Goal: Task Accomplishment & Management: Manage account settings

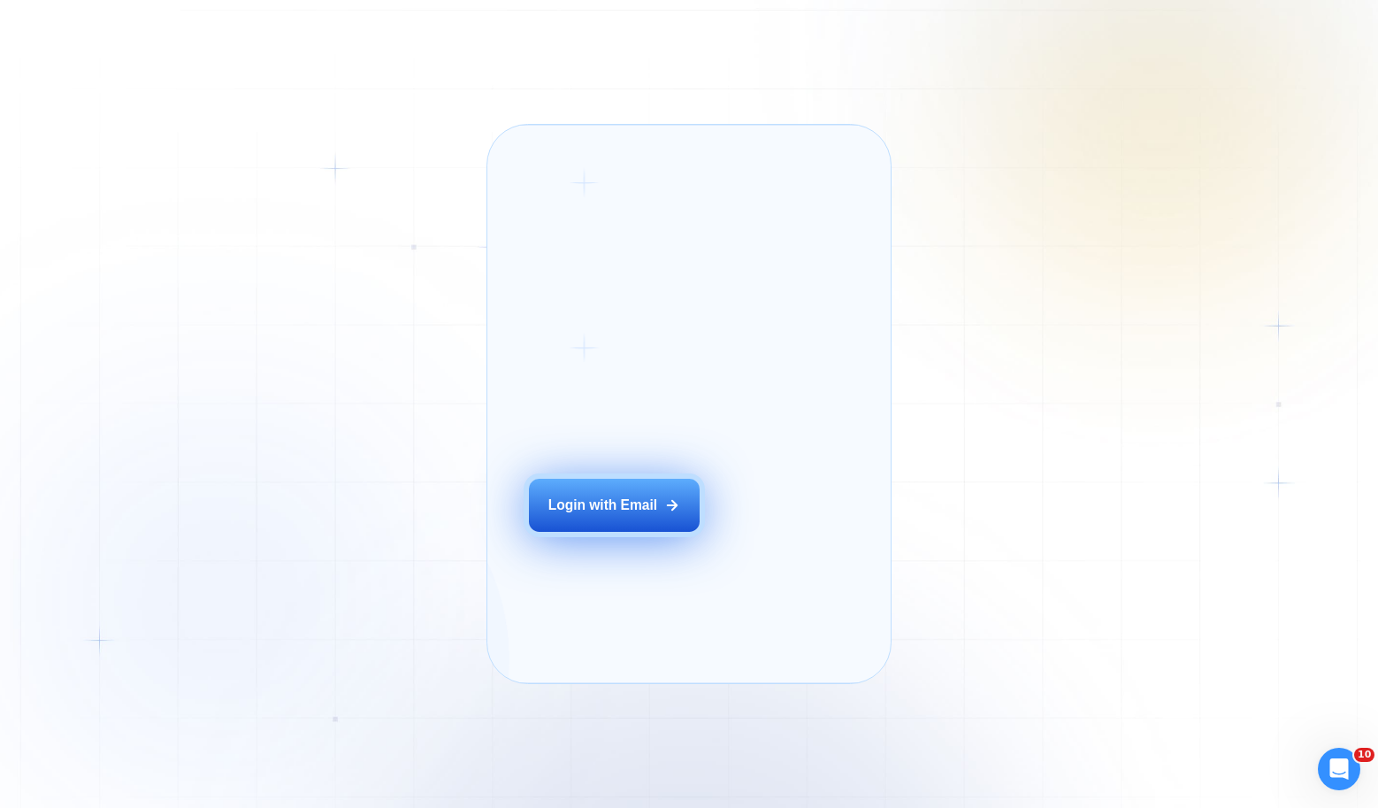
click at [575, 532] on button "Login with Email" at bounding box center [614, 505] width 171 height 53
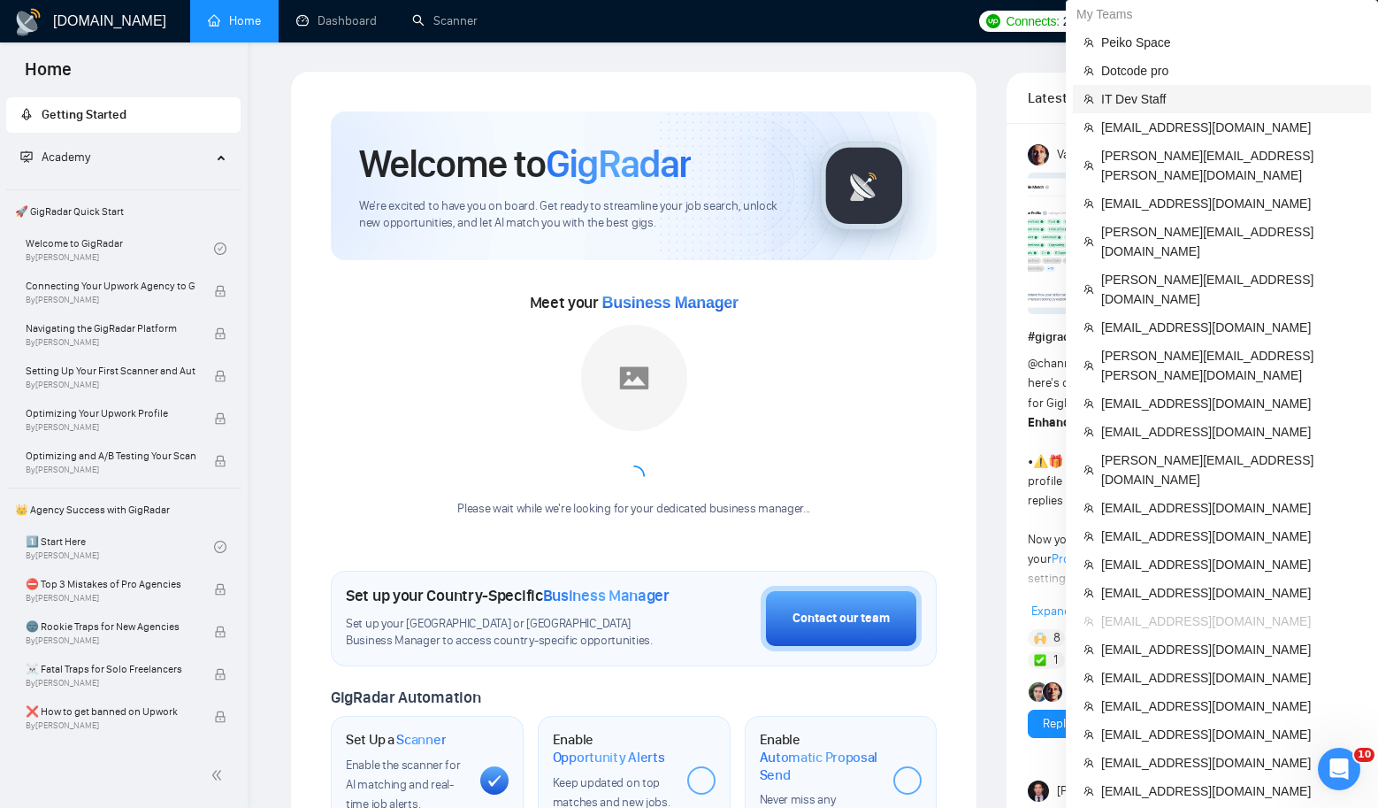
click at [1143, 96] on span "IT Dev Staff" at bounding box center [1231, 98] width 259 height 19
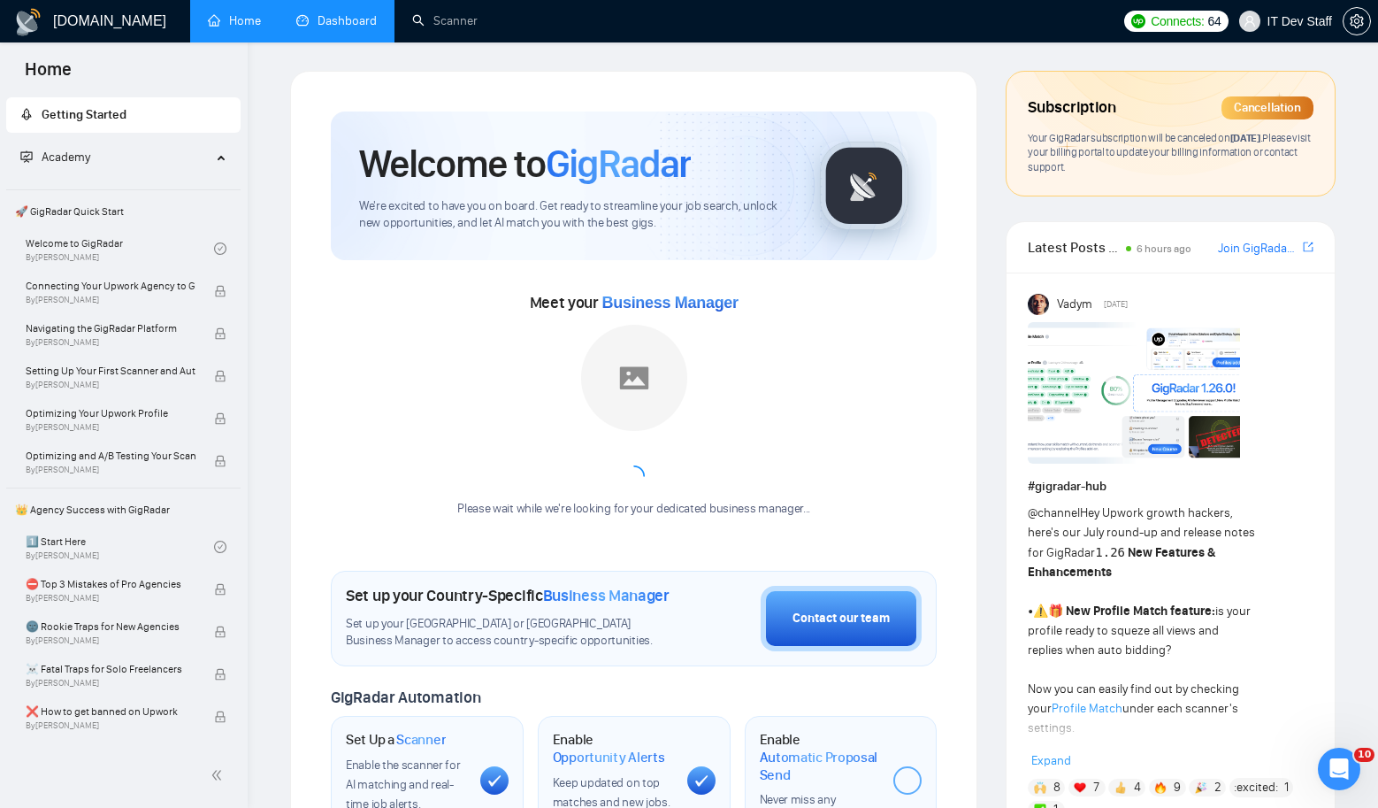
click at [354, 26] on link "Dashboard" at bounding box center [336, 20] width 81 height 15
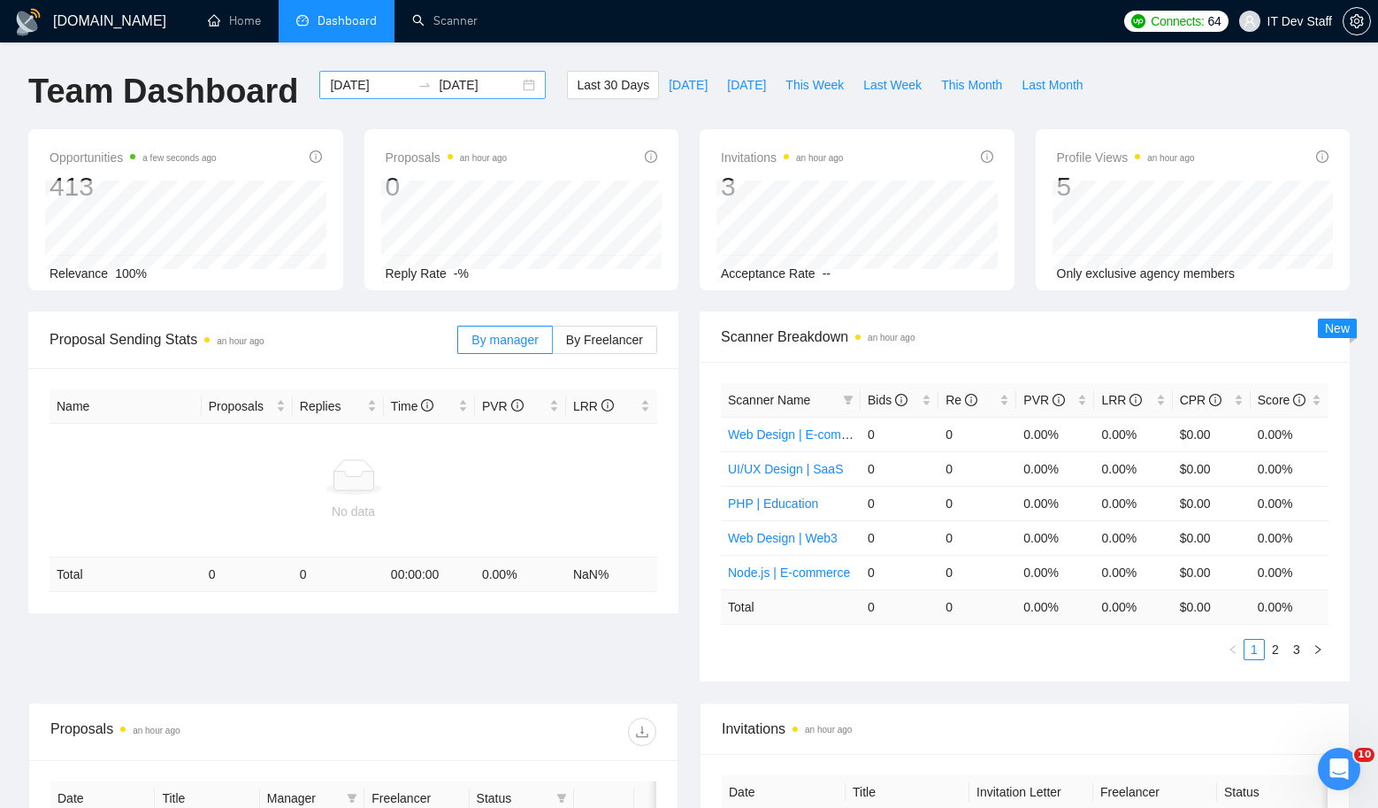
click at [516, 84] on div "2025-08-26 2025-09-25" at bounding box center [432, 85] width 227 height 28
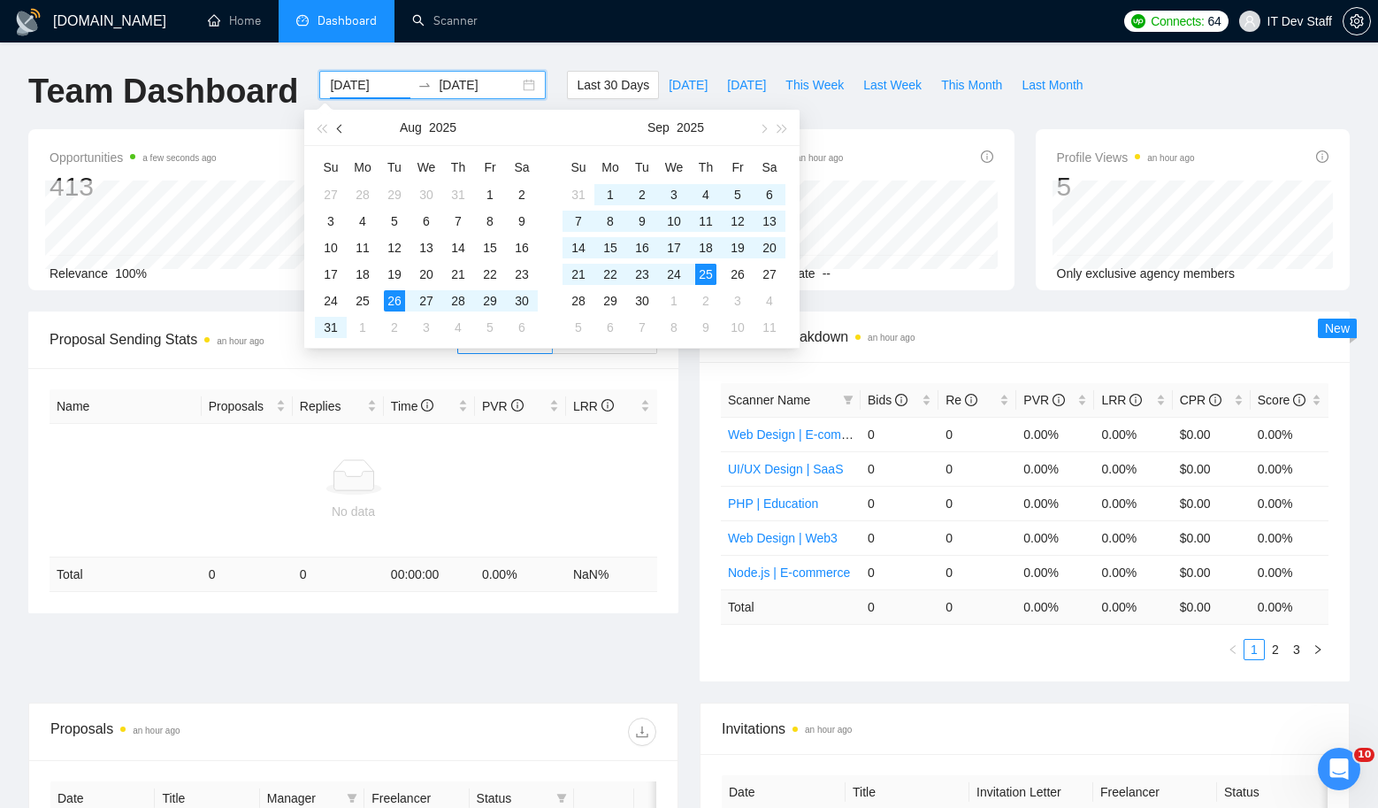
click at [343, 126] on span "button" at bounding box center [341, 128] width 9 height 9
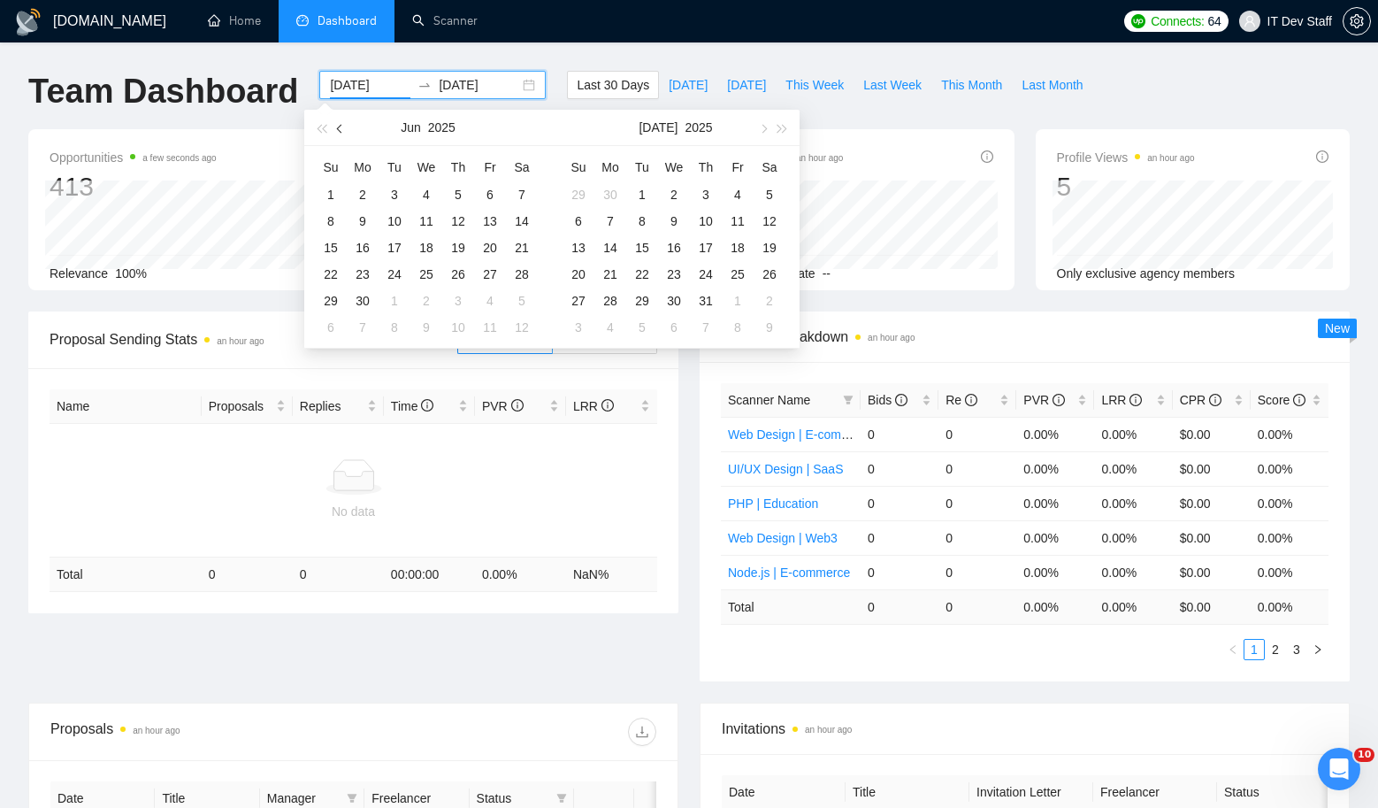
click at [343, 126] on span "button" at bounding box center [341, 128] width 9 height 9
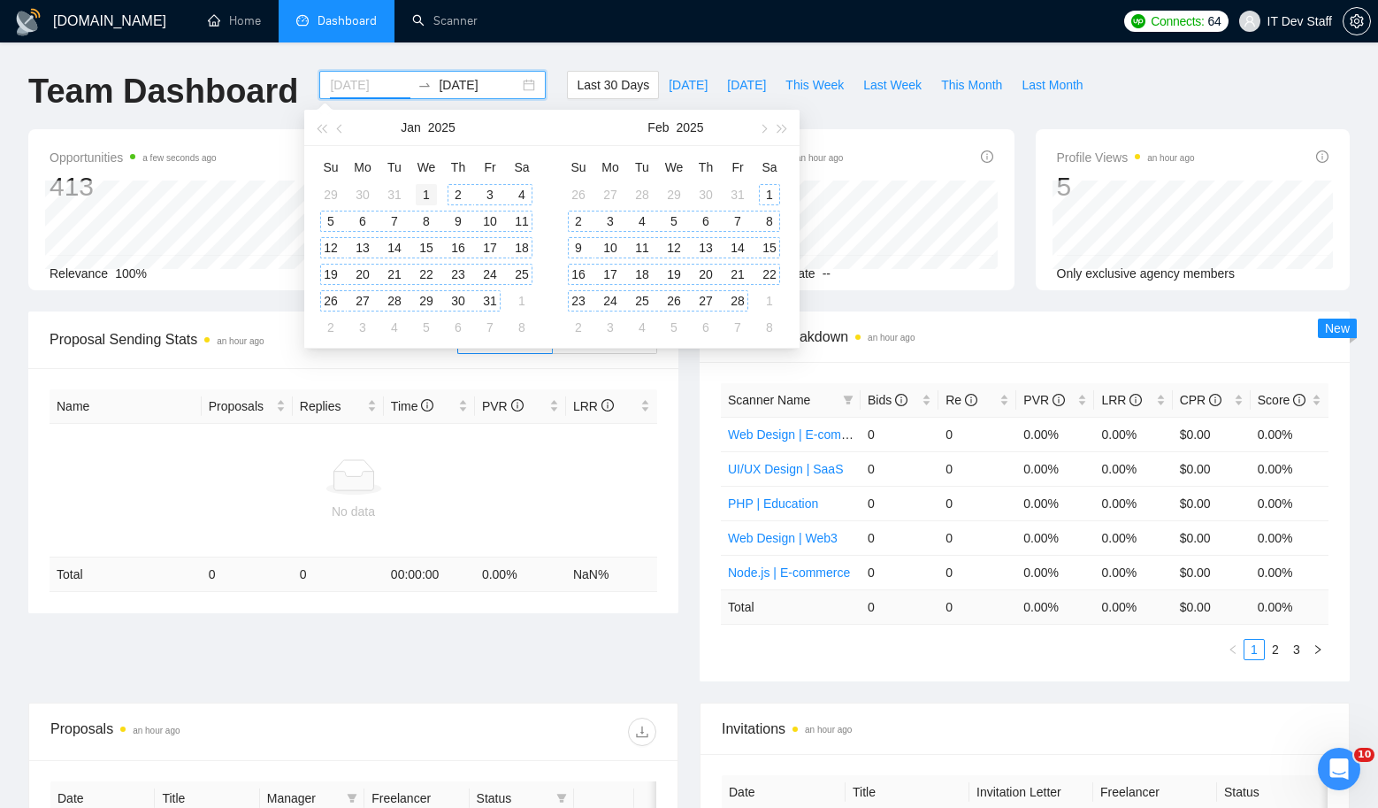
type input "2025-01-01"
click at [428, 190] on div "1" at bounding box center [426, 194] width 21 height 21
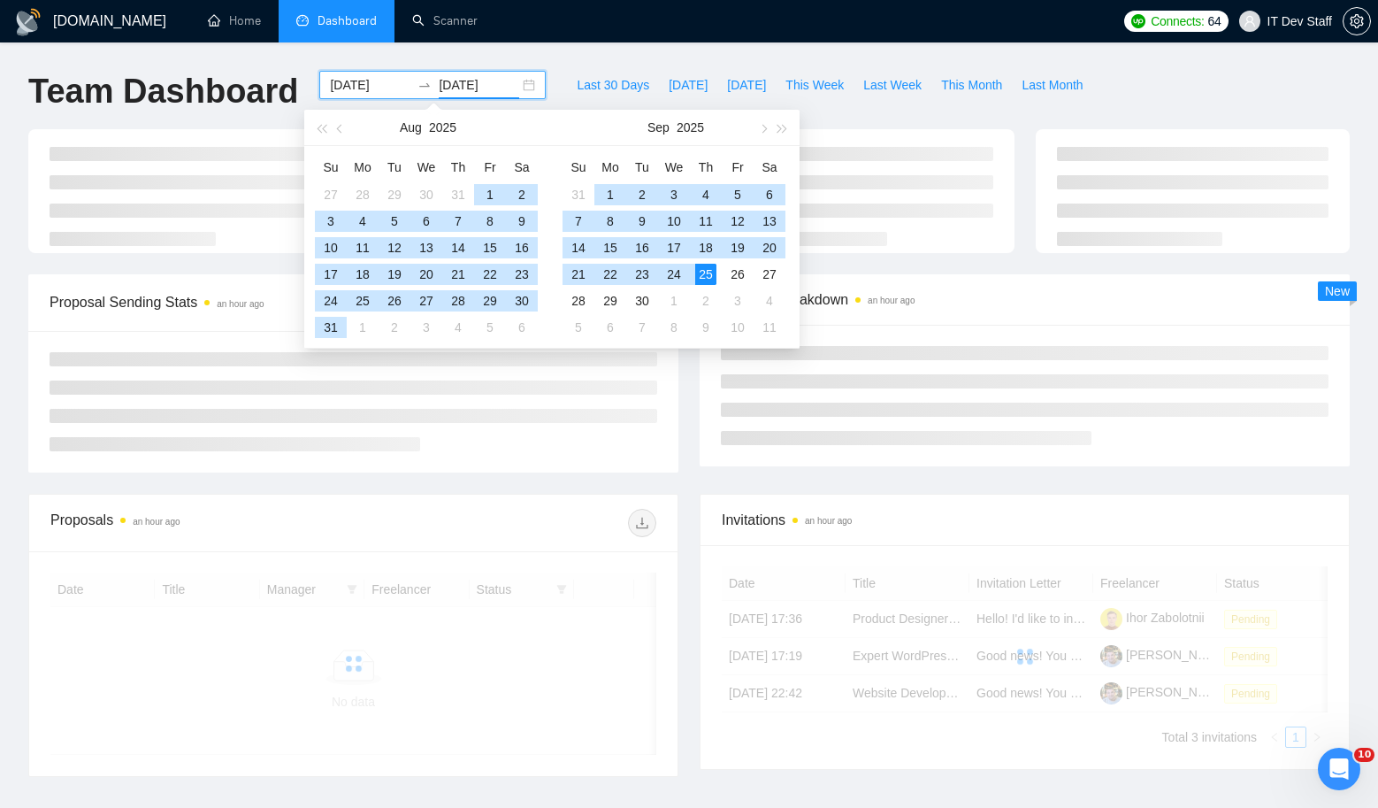
type input "2025-09-25"
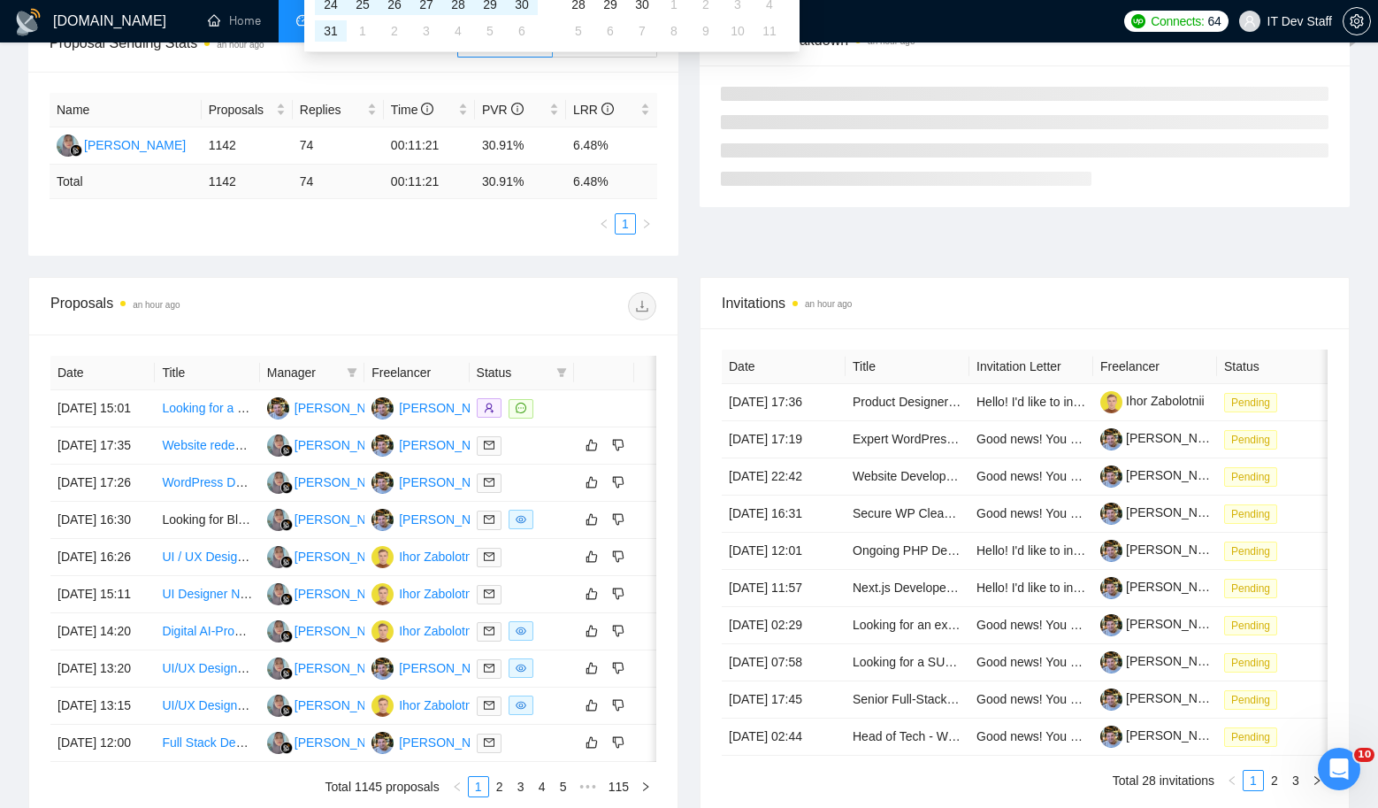
scroll to position [317, 0]
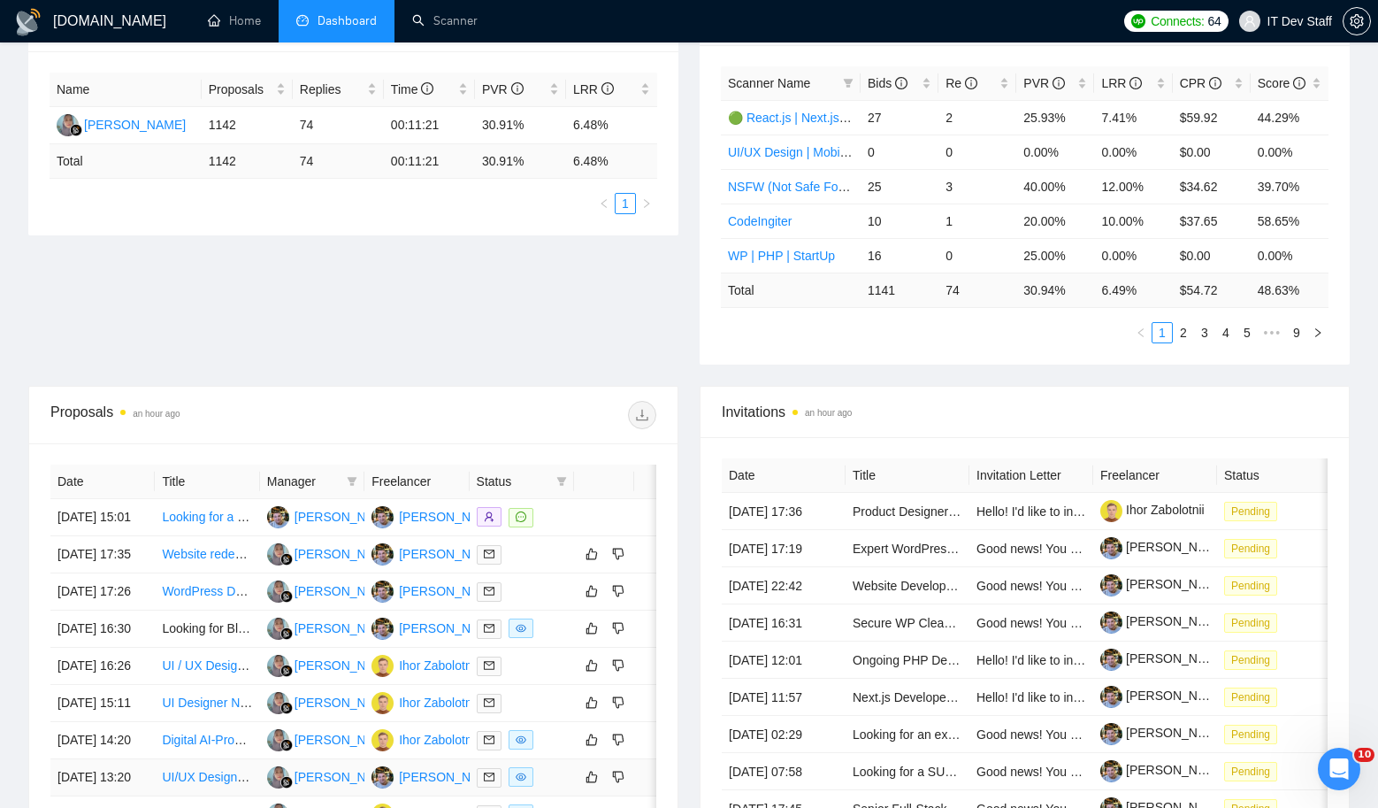
drag, startPoint x: 429, startPoint y: 400, endPoint x: 463, endPoint y: 781, distance: 382.8
click at [0, 0] on div "GigRadar.io Home Dashboard Scanner Connects: 64 IT Dev Staff Team Dashboard 202…" at bounding box center [689, 384] width 1378 height 1402
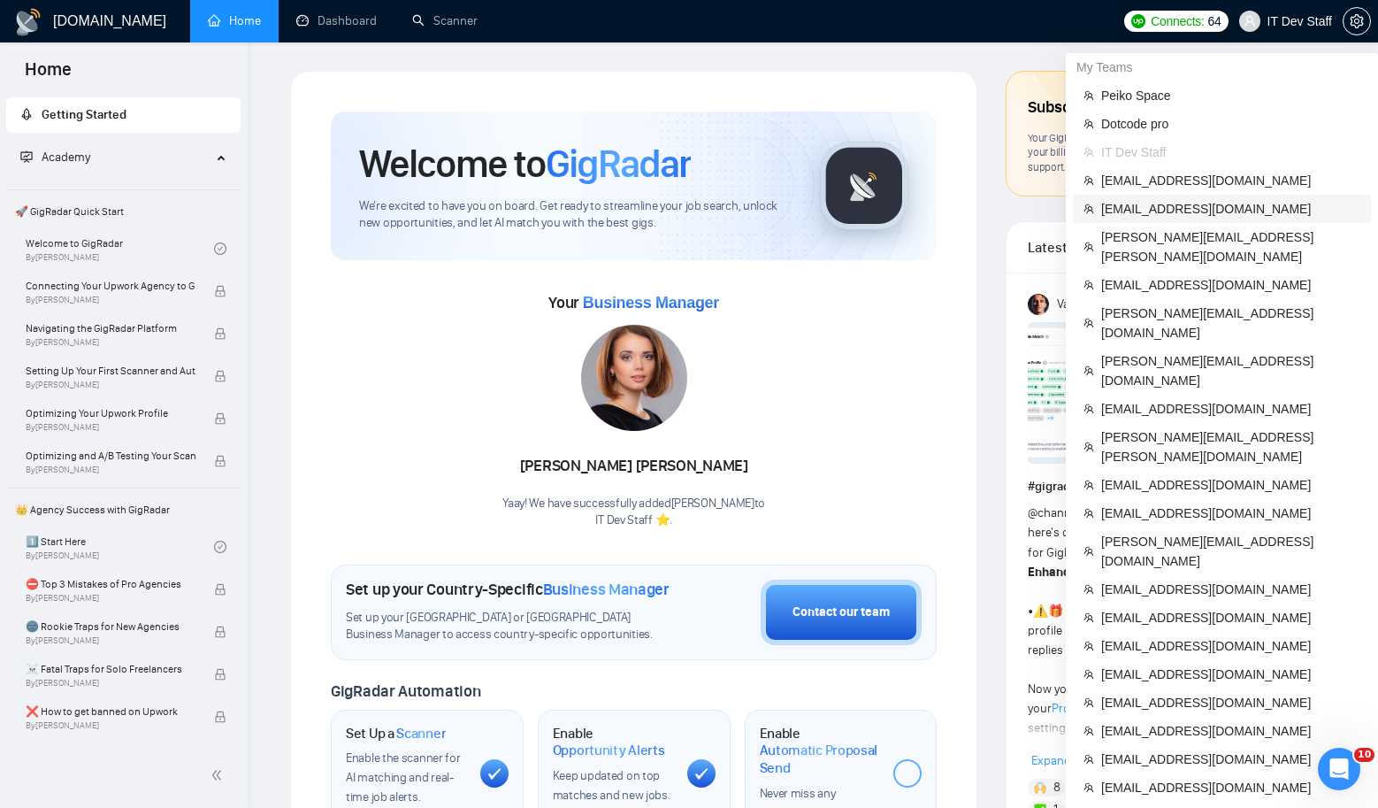
click at [1132, 213] on span "[EMAIL_ADDRESS][DOMAIN_NAME]" at bounding box center [1231, 208] width 259 height 19
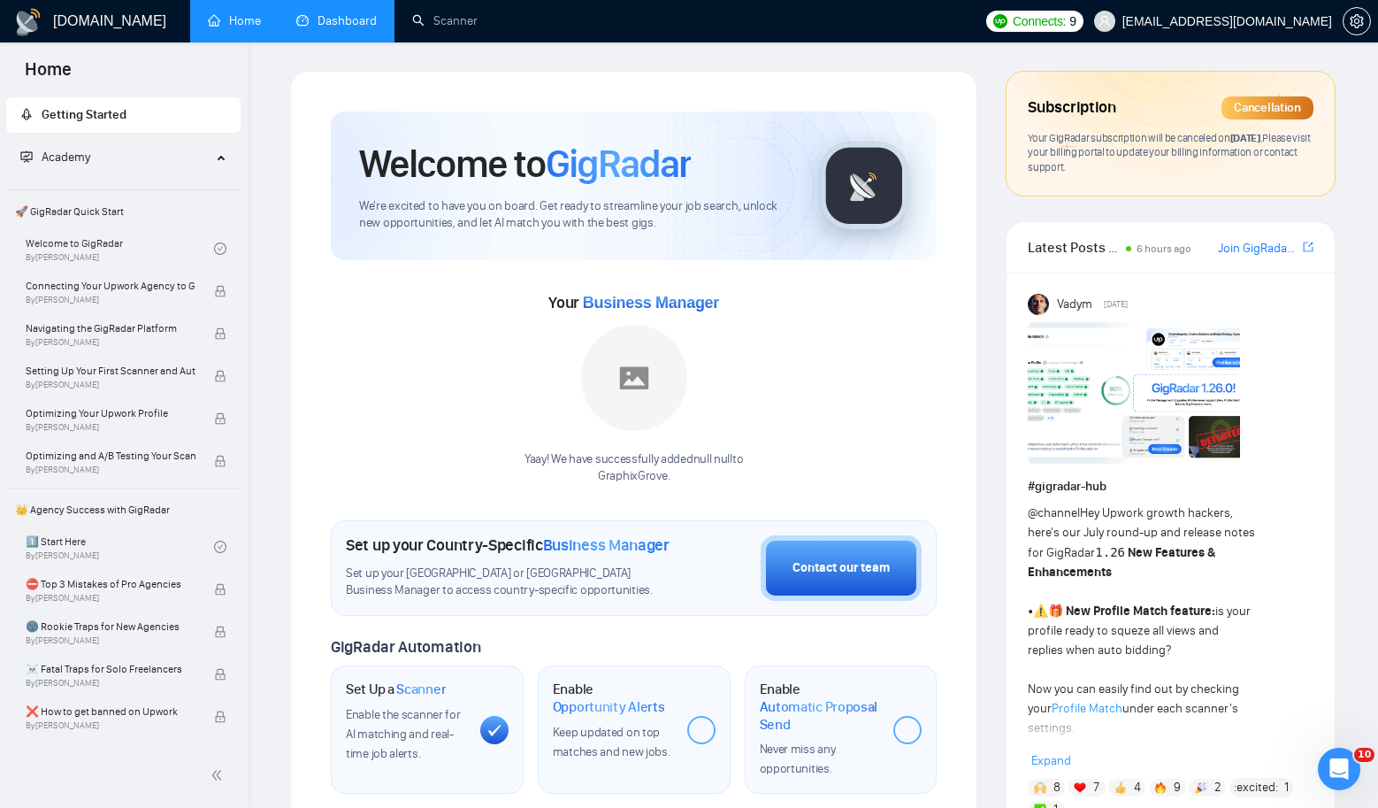
click at [352, 28] on link "Dashboard" at bounding box center [336, 20] width 81 height 15
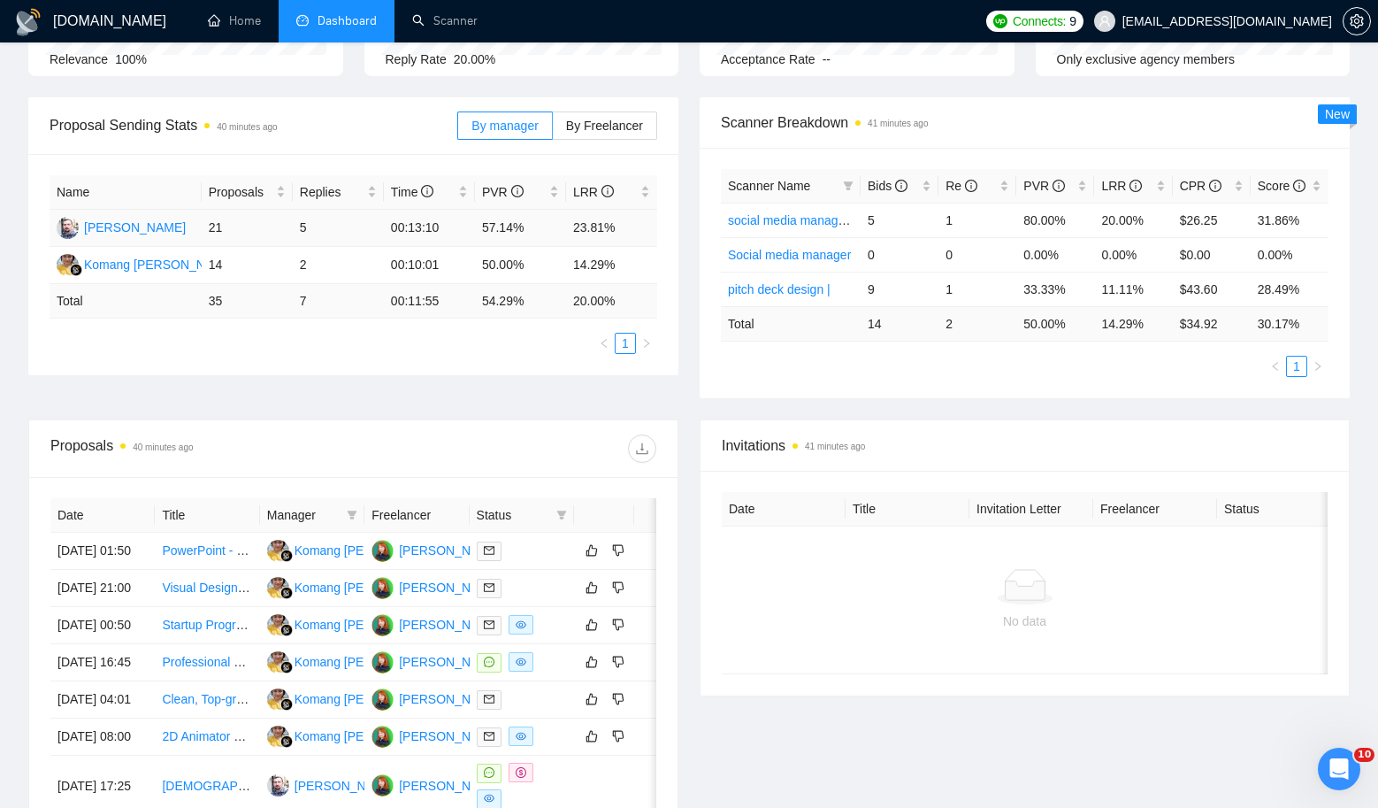
scroll to position [240, 0]
